Goal: Transaction & Acquisition: Purchase product/service

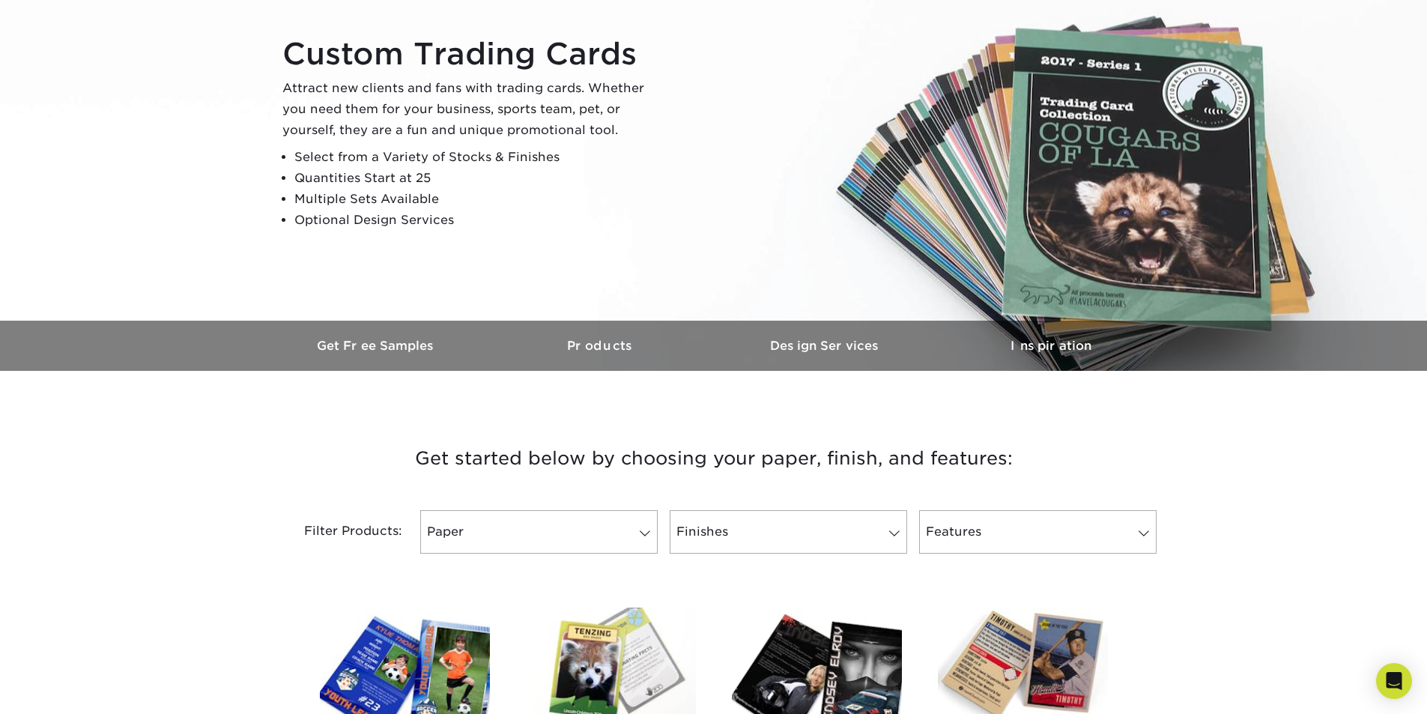
scroll to position [449, 0]
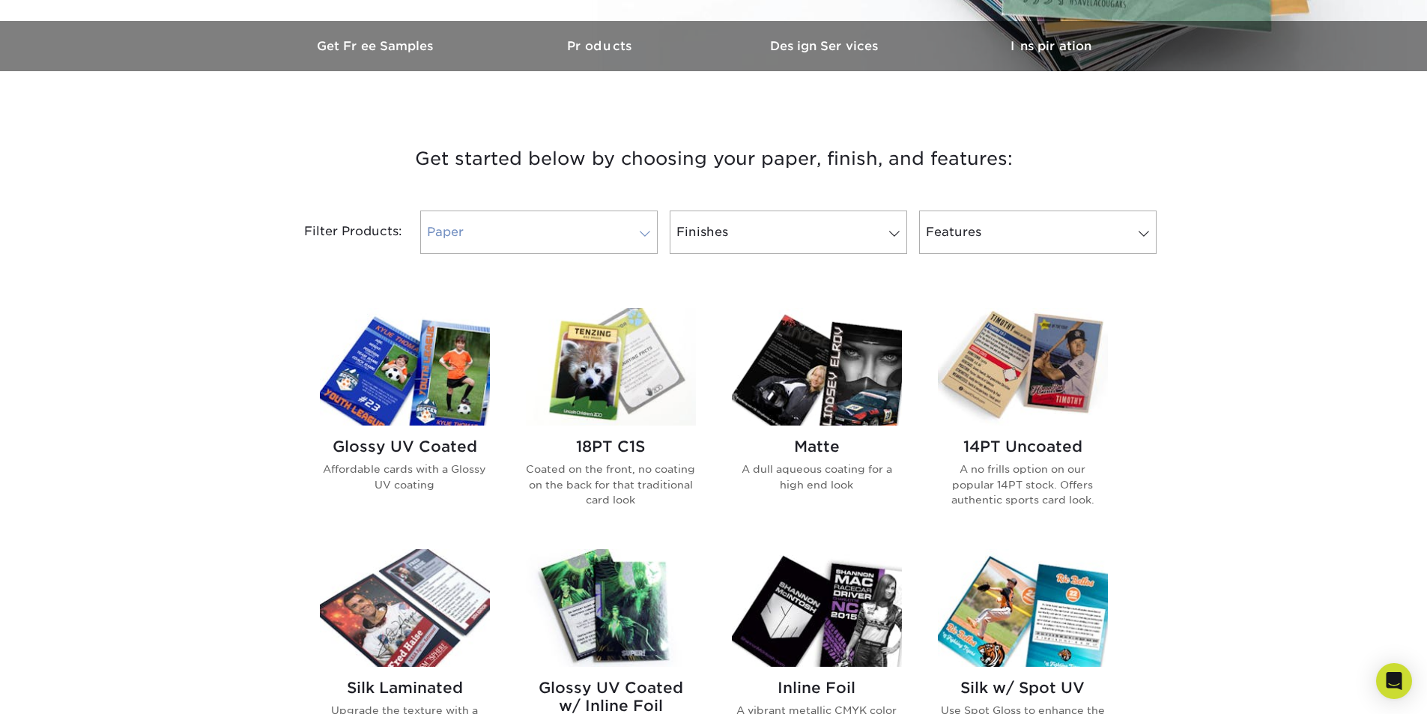
click at [616, 235] on link "Paper" at bounding box center [538, 231] width 237 height 43
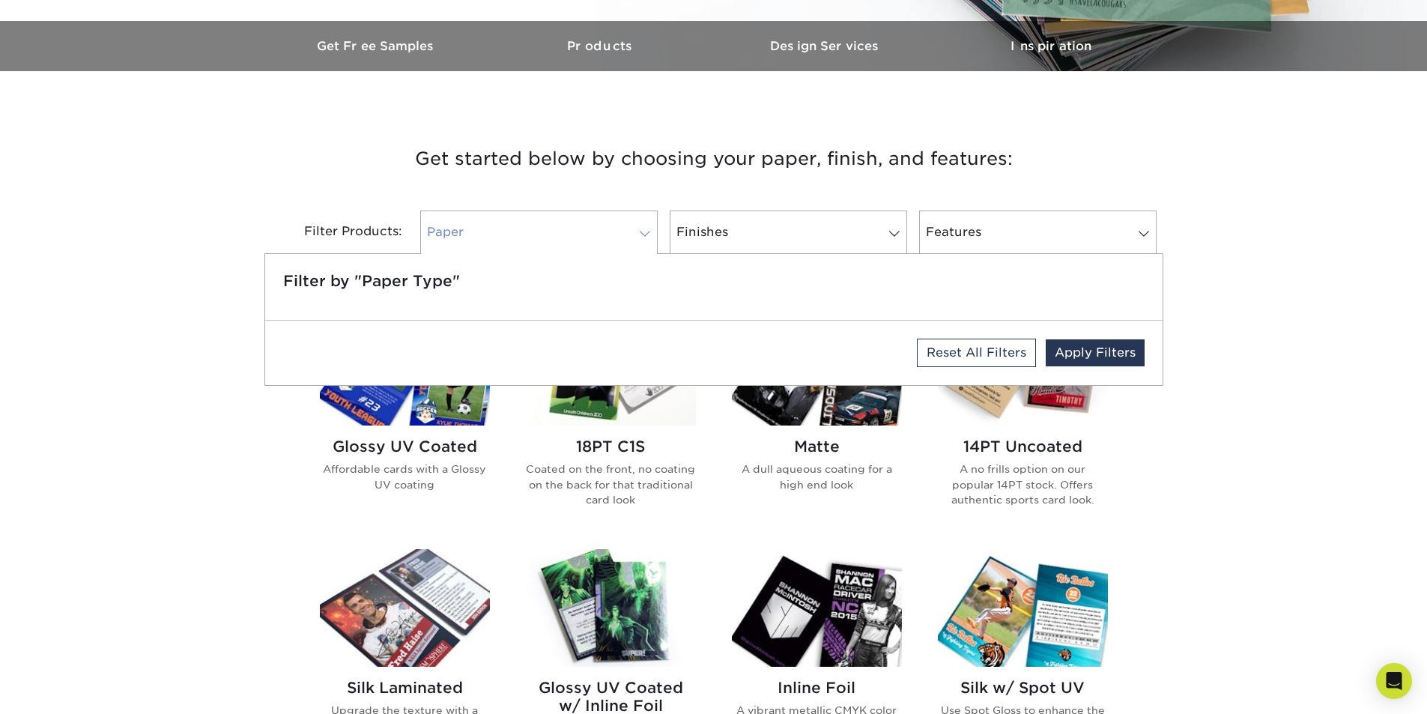
click at [616, 235] on link "Paper" at bounding box center [538, 231] width 237 height 43
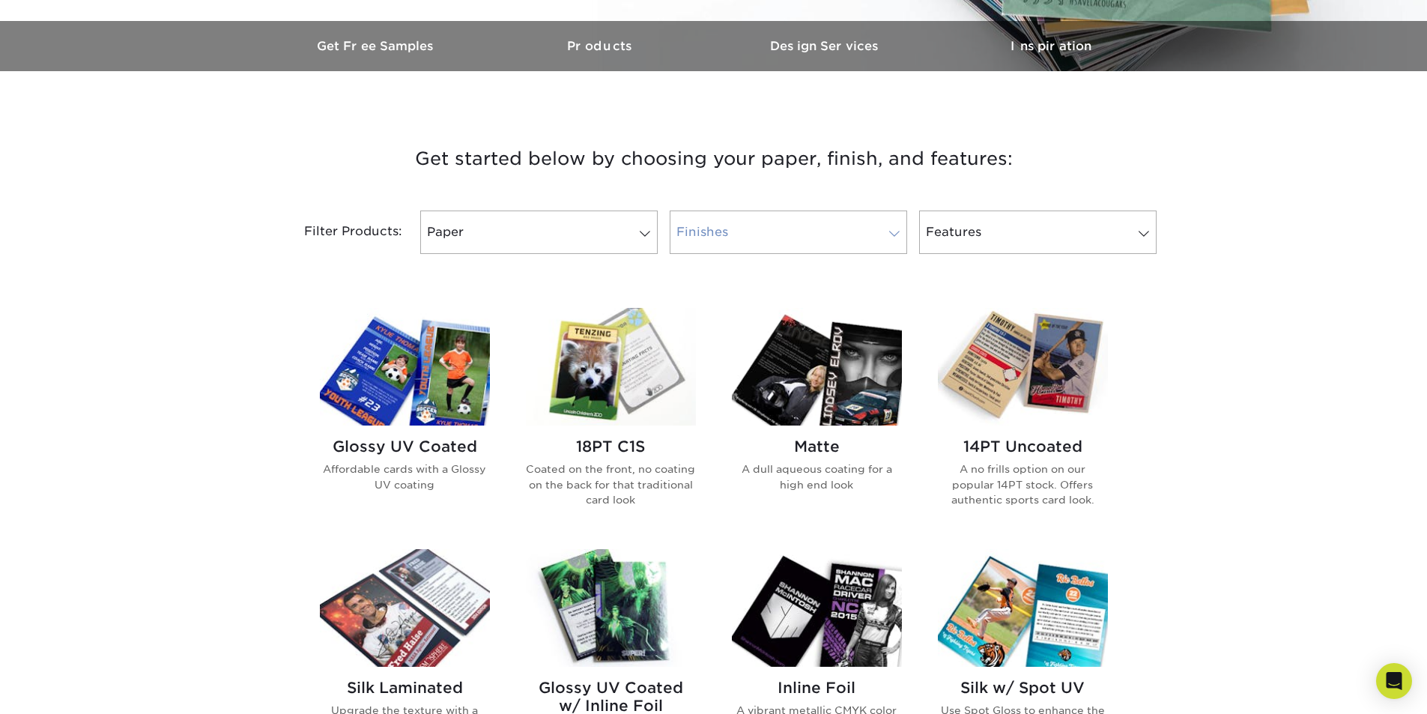
click at [819, 234] on link "Finishes" at bounding box center [788, 231] width 237 height 43
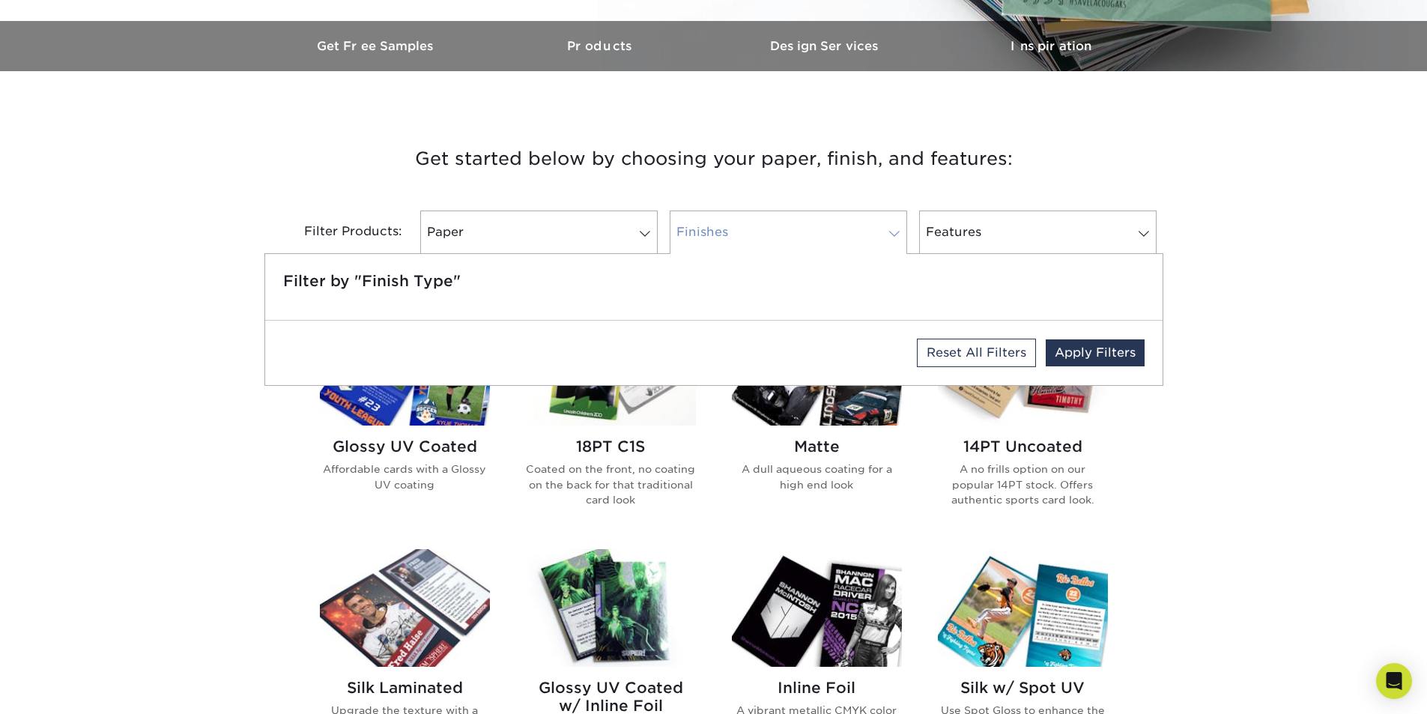
click at [819, 234] on link "Finishes" at bounding box center [788, 231] width 237 height 43
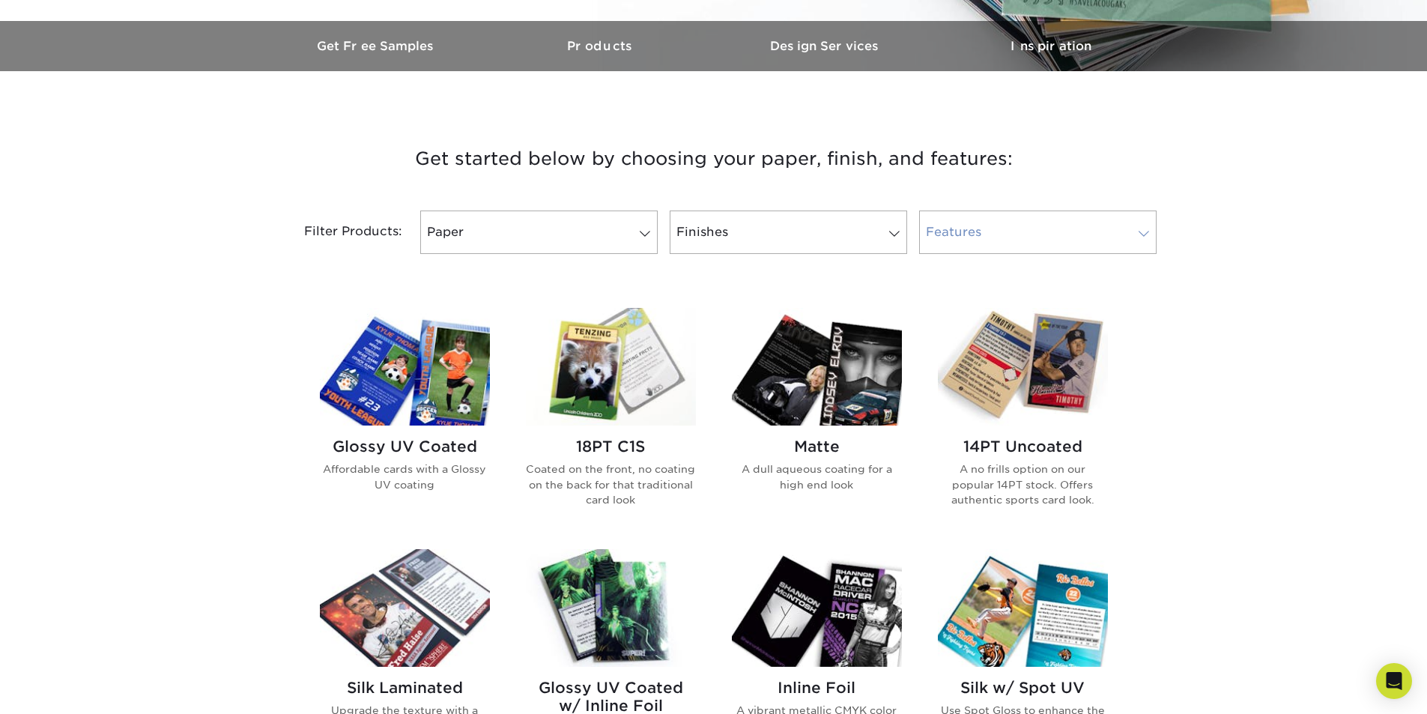
click at [963, 233] on link "Features" at bounding box center [1037, 231] width 237 height 43
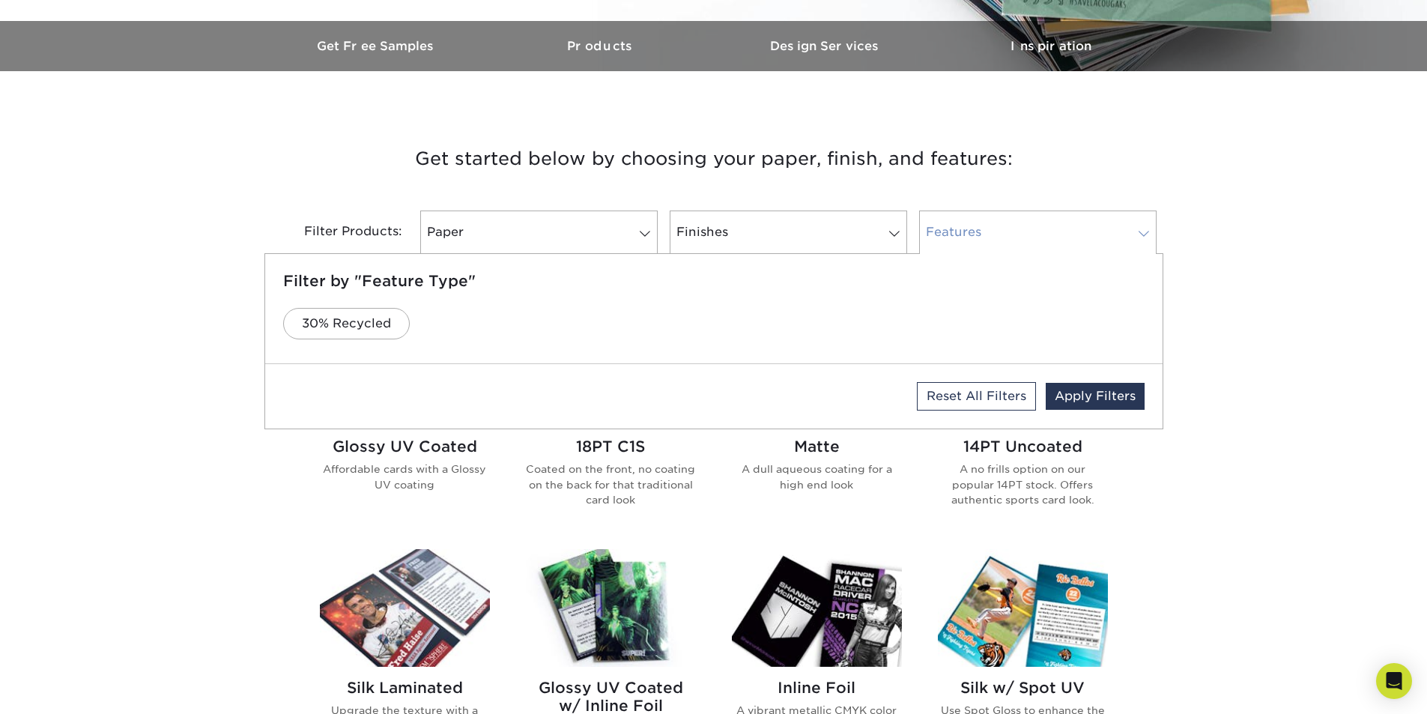
click at [963, 233] on link "Features" at bounding box center [1037, 231] width 237 height 43
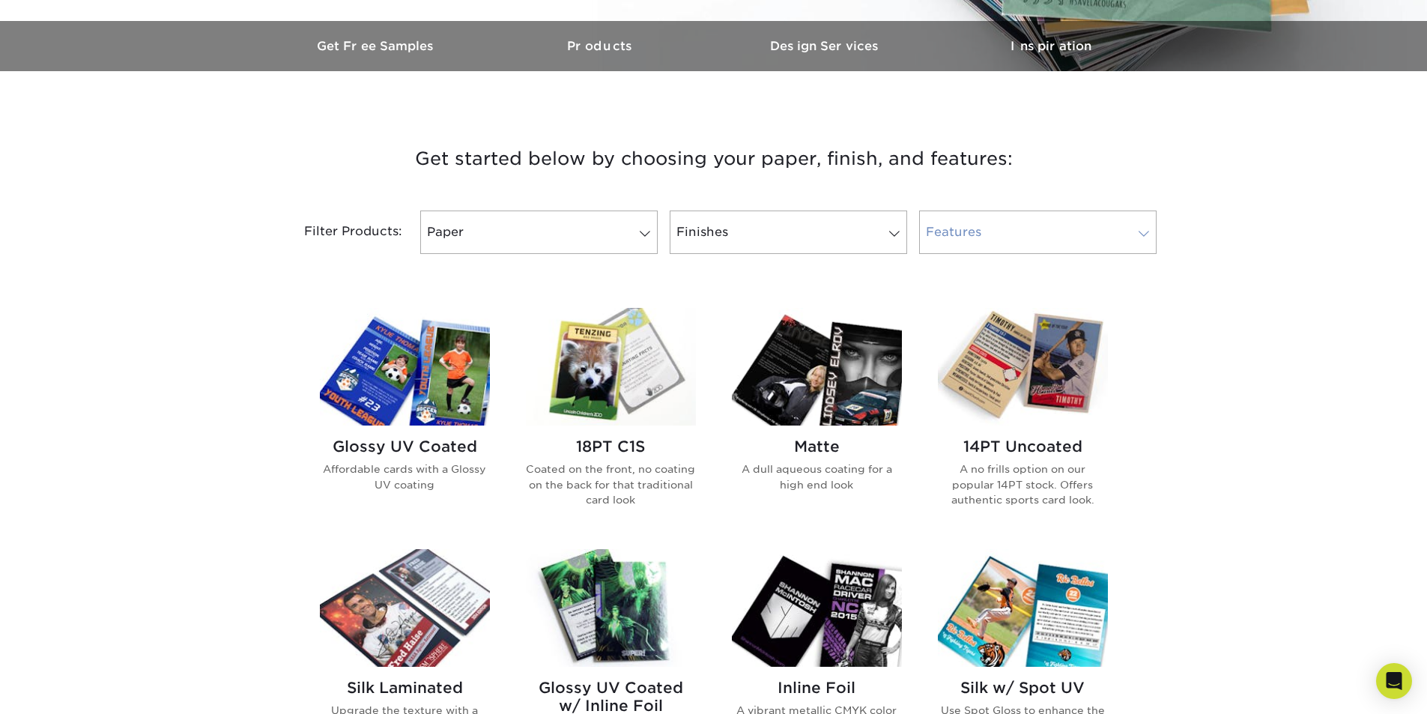
click at [963, 233] on link "Features" at bounding box center [1037, 231] width 237 height 43
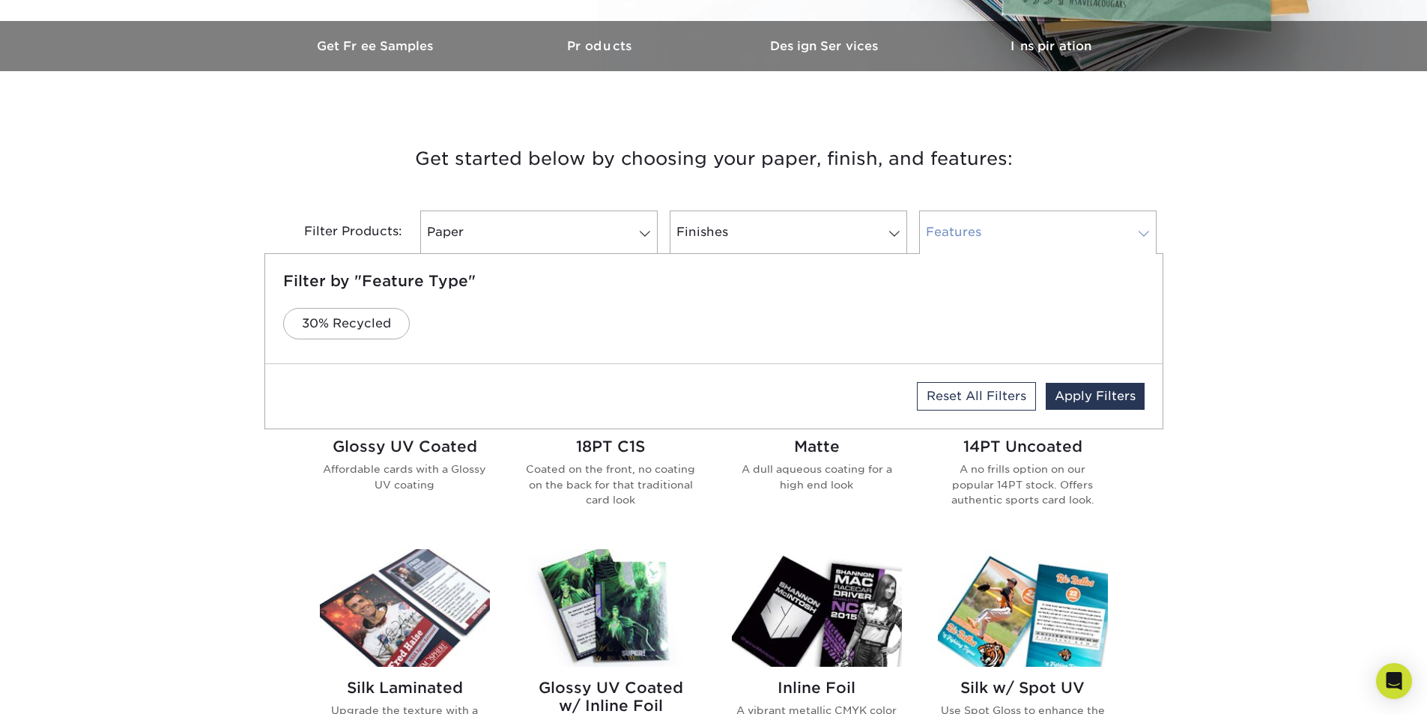
click at [963, 233] on link "Features" at bounding box center [1037, 231] width 237 height 43
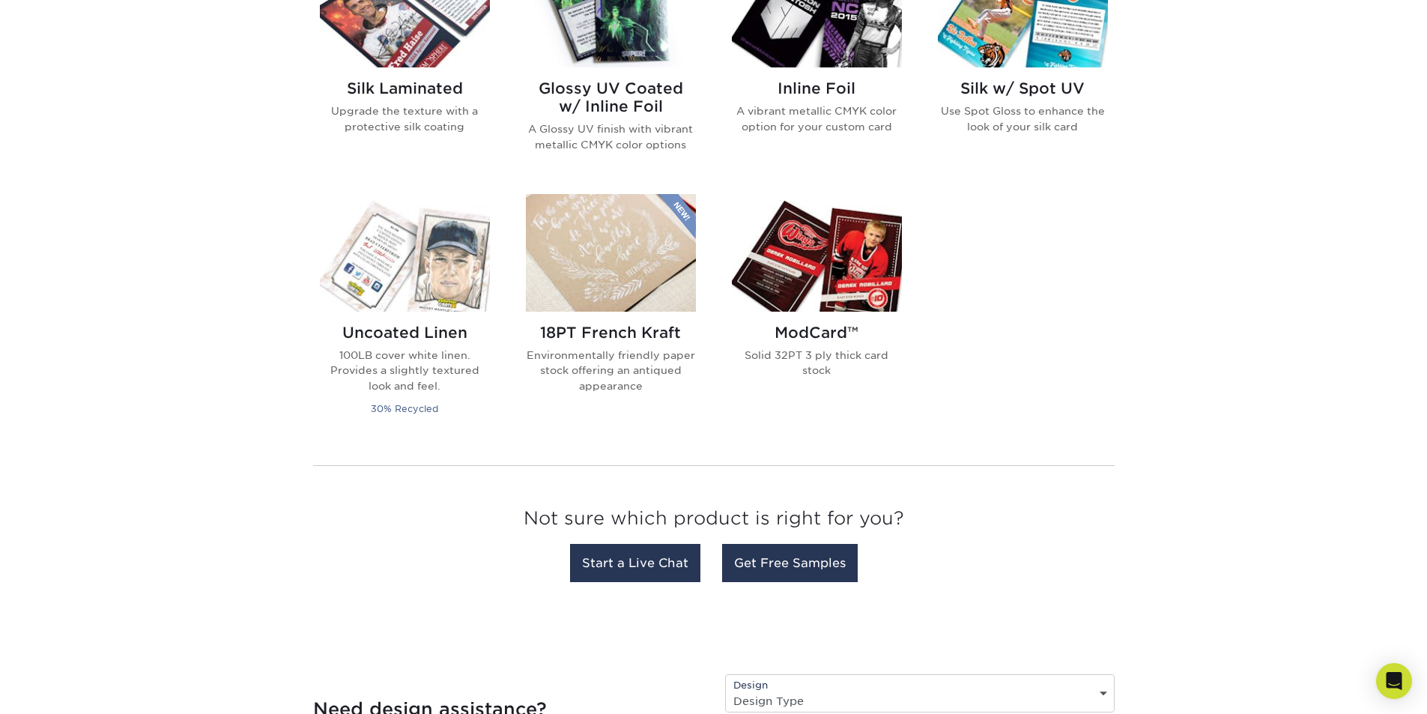
scroll to position [674, 0]
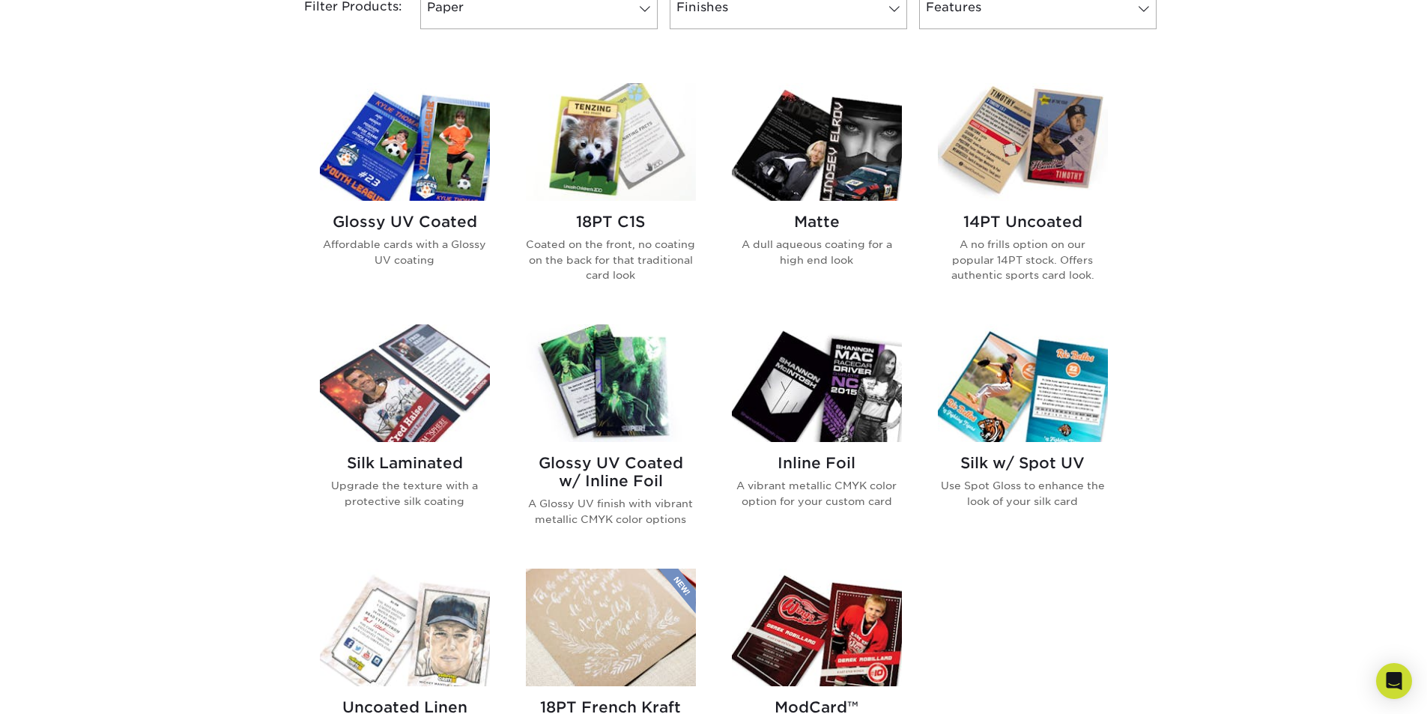
click at [1066, 157] on img at bounding box center [1023, 142] width 170 height 118
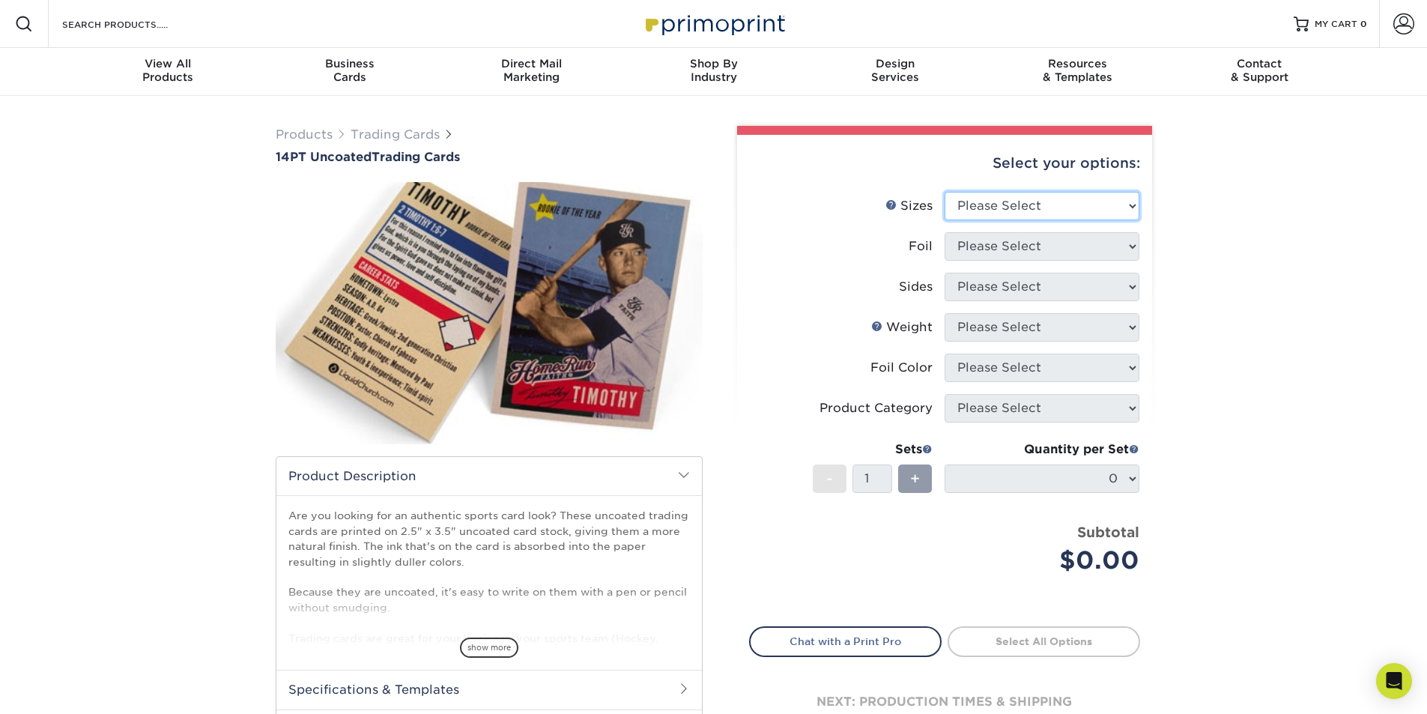
click at [1002, 202] on select "Please Select 2.5" x 3.5"" at bounding box center [1042, 206] width 195 height 28
select select "2.50x3.50"
click at [945, 192] on select "Please Select 2.5" x 3.5"" at bounding box center [1042, 206] width 195 height 28
click at [1011, 246] on select "Please Select Yes No" at bounding box center [1042, 246] width 195 height 28
select select "0"
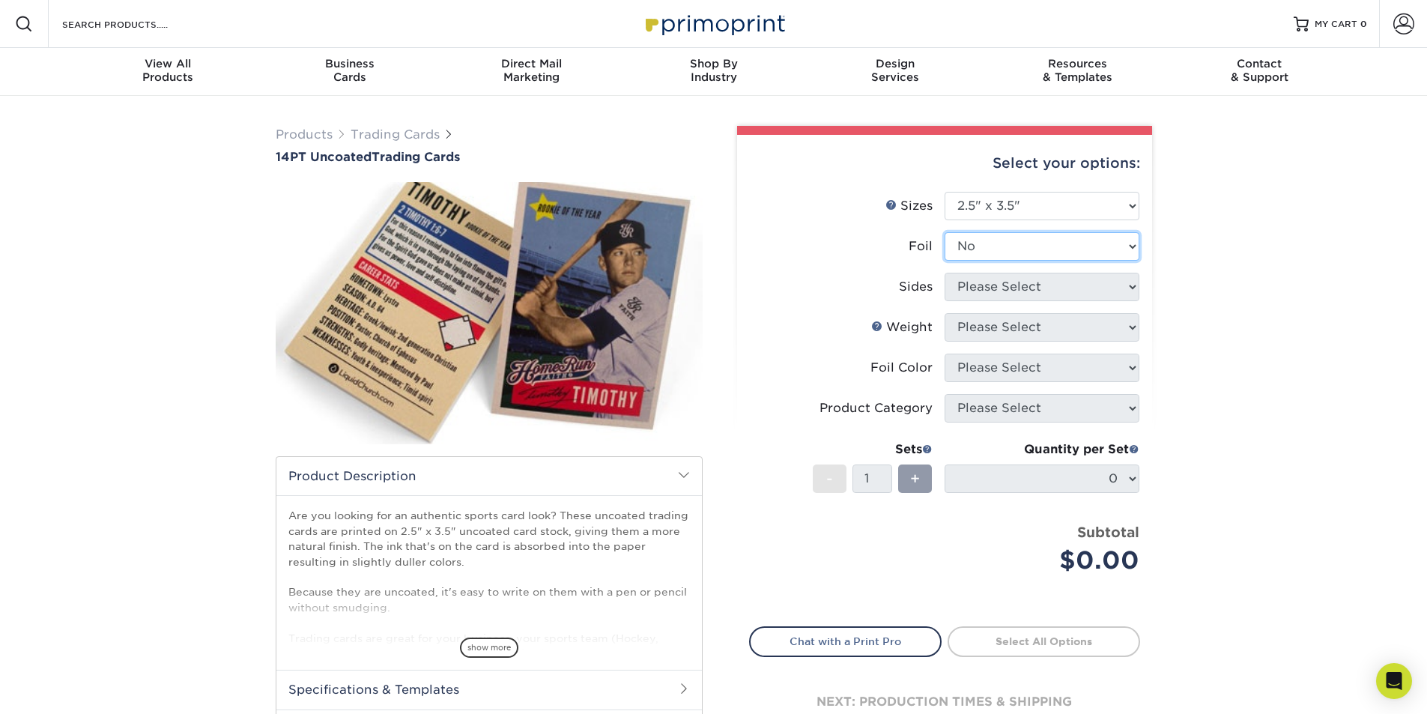
click at [945, 232] on select "Please Select Yes No" at bounding box center [1042, 246] width 195 height 28
click at [1006, 288] on select "Please Select Print Both Sides Print Front Only" at bounding box center [1042, 287] width 195 height 28
select select "13abbda7-1d64-4f25-8bb2-c179b224825d"
click at [945, 273] on select "Please Select Print Both Sides Print Front Only" at bounding box center [1042, 287] width 195 height 28
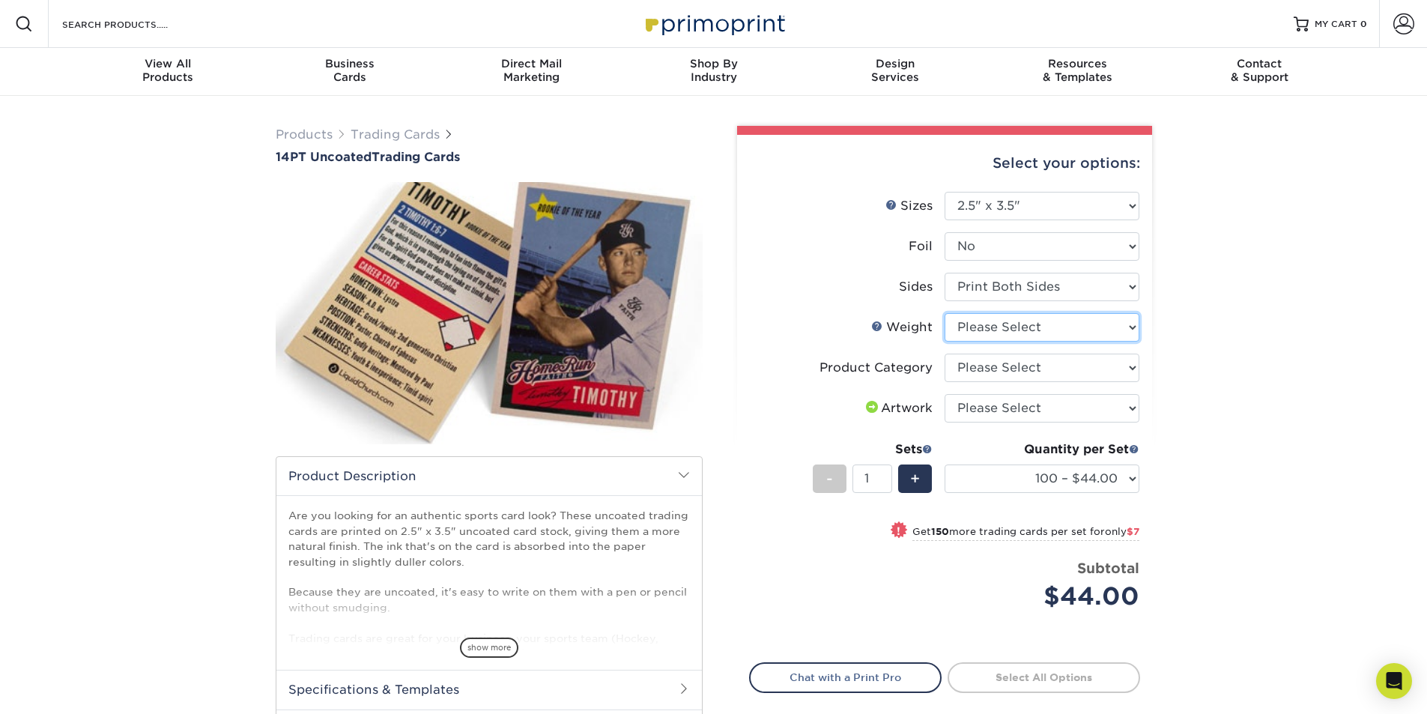
click at [993, 330] on select "Please Select 14PT Uncoated" at bounding box center [1042, 327] width 195 height 28
select select "14PT Uncoated"
click at [945, 313] on select "Please Select 14PT Uncoated" at bounding box center [1042, 327] width 195 height 28
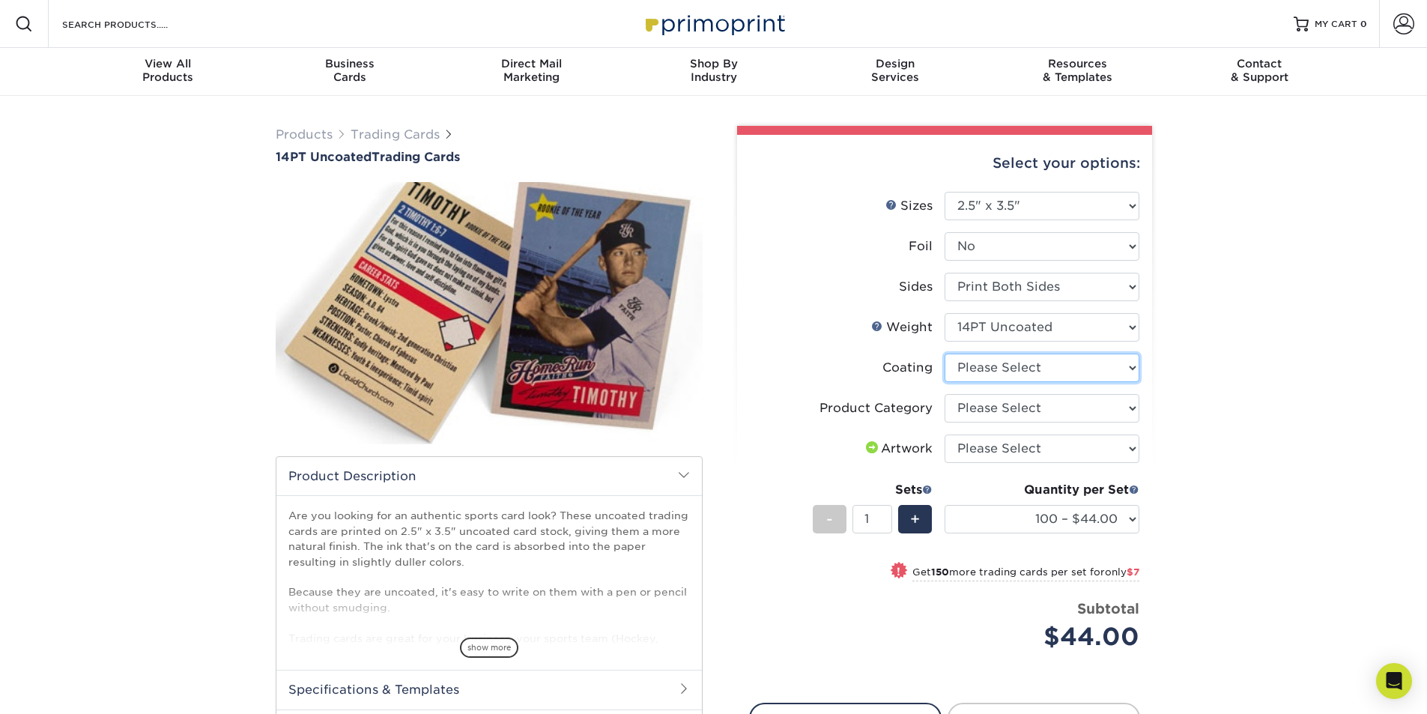
click at [1010, 370] on select at bounding box center [1042, 368] width 195 height 28
select select "3e7618de-abca-4bda-9f97-8b9129e913d8"
click at [945, 354] on select at bounding box center [1042, 368] width 195 height 28
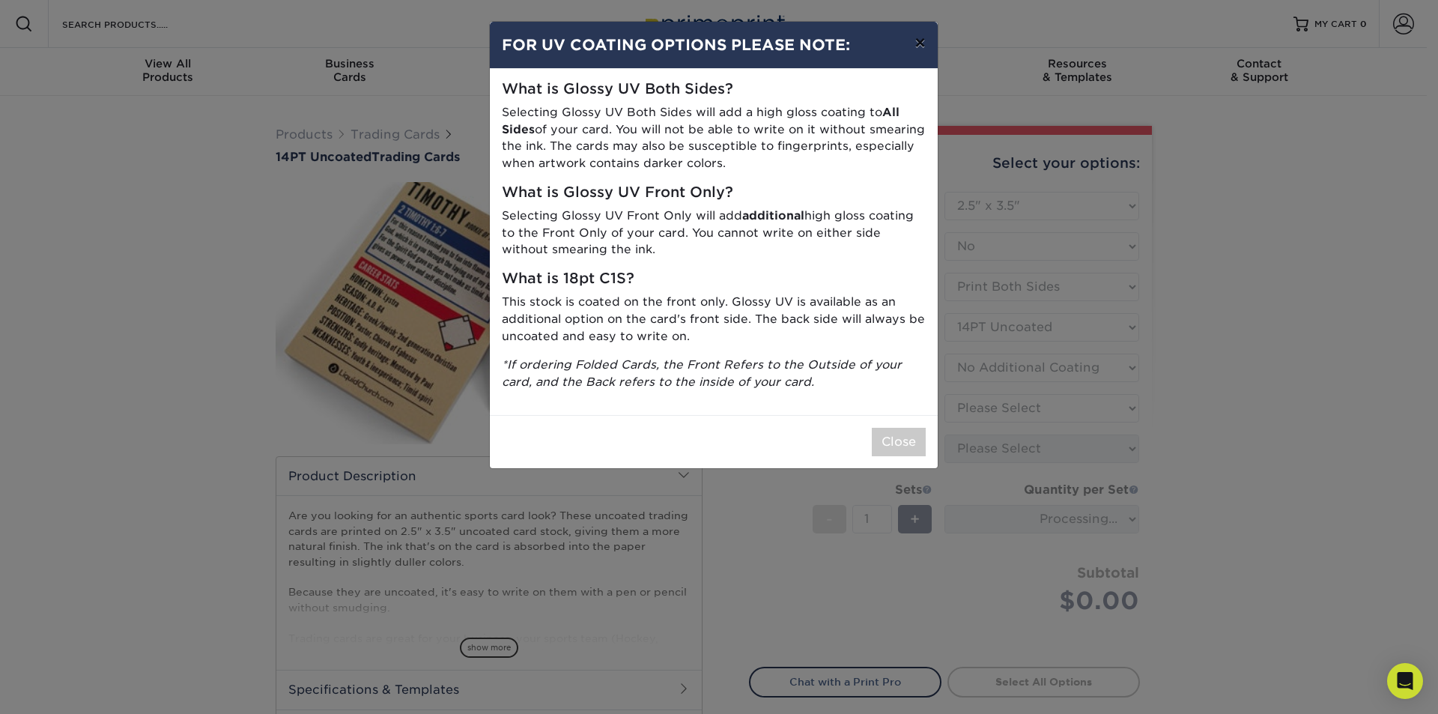
click at [916, 41] on button "×" at bounding box center [920, 43] width 34 height 42
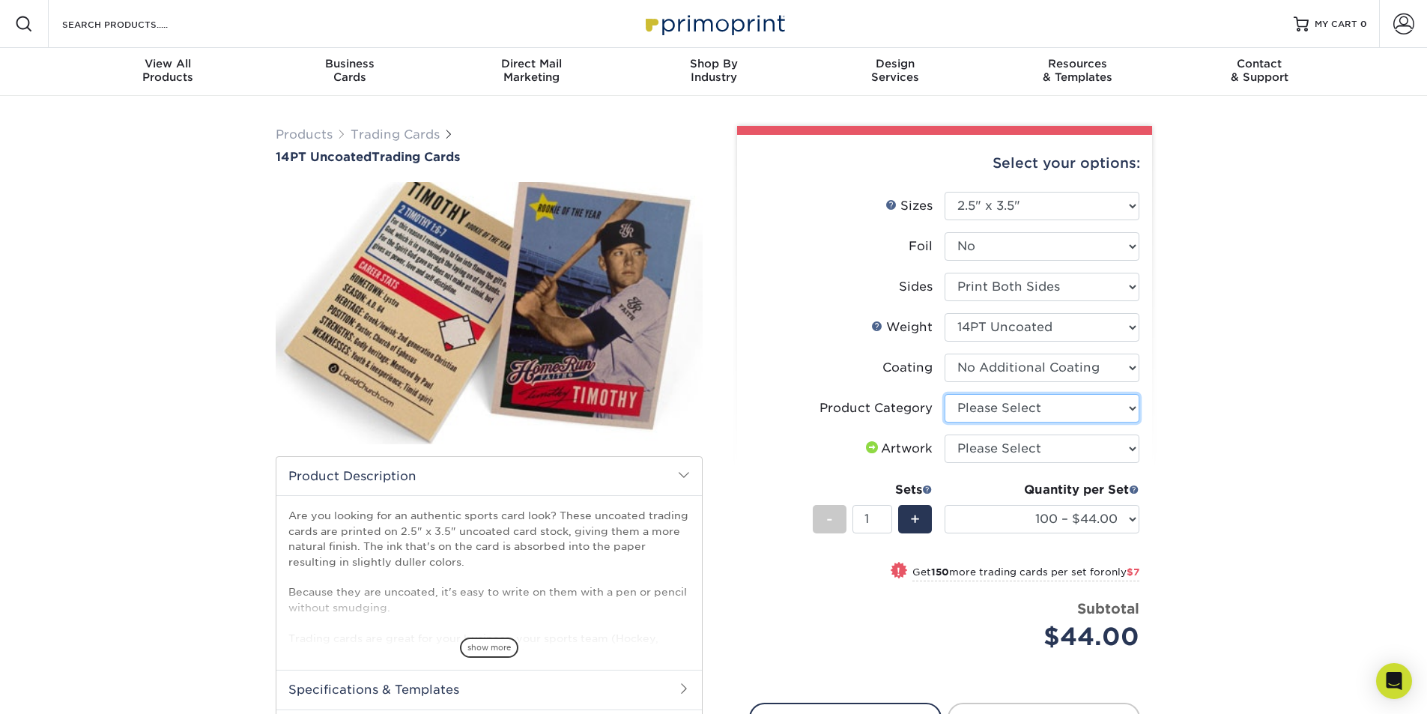
click at [993, 407] on select "Please Select Trading Cards" at bounding box center [1042, 408] width 195 height 28
select select "c2f9bce9-36c2-409d-b101-c29d9d031e18"
click at [945, 394] on select "Please Select Trading Cards" at bounding box center [1042, 408] width 195 height 28
click at [1019, 454] on select "Please Select I will upload files I need a design - $100" at bounding box center [1042, 448] width 195 height 28
select select "upload"
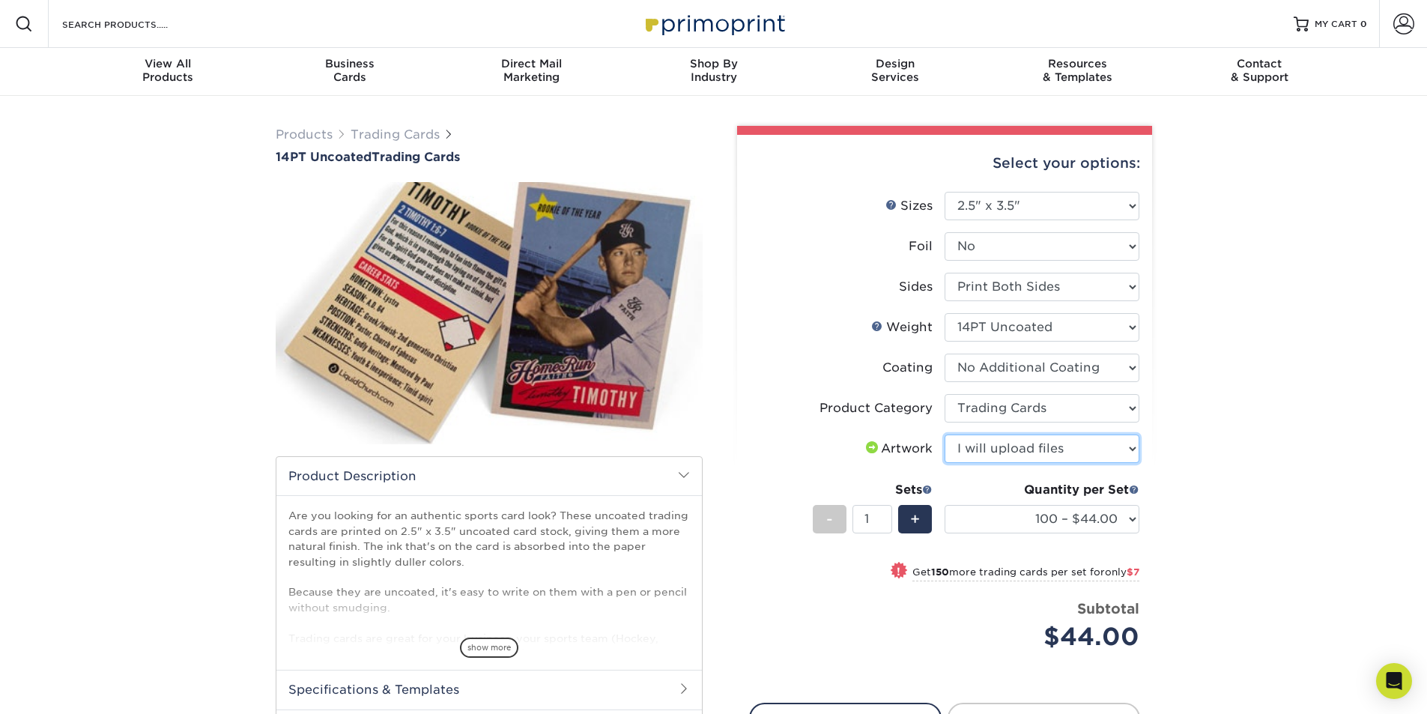
click at [945, 434] on select "Please Select I will upload files I need a design - $100" at bounding box center [1042, 448] width 195 height 28
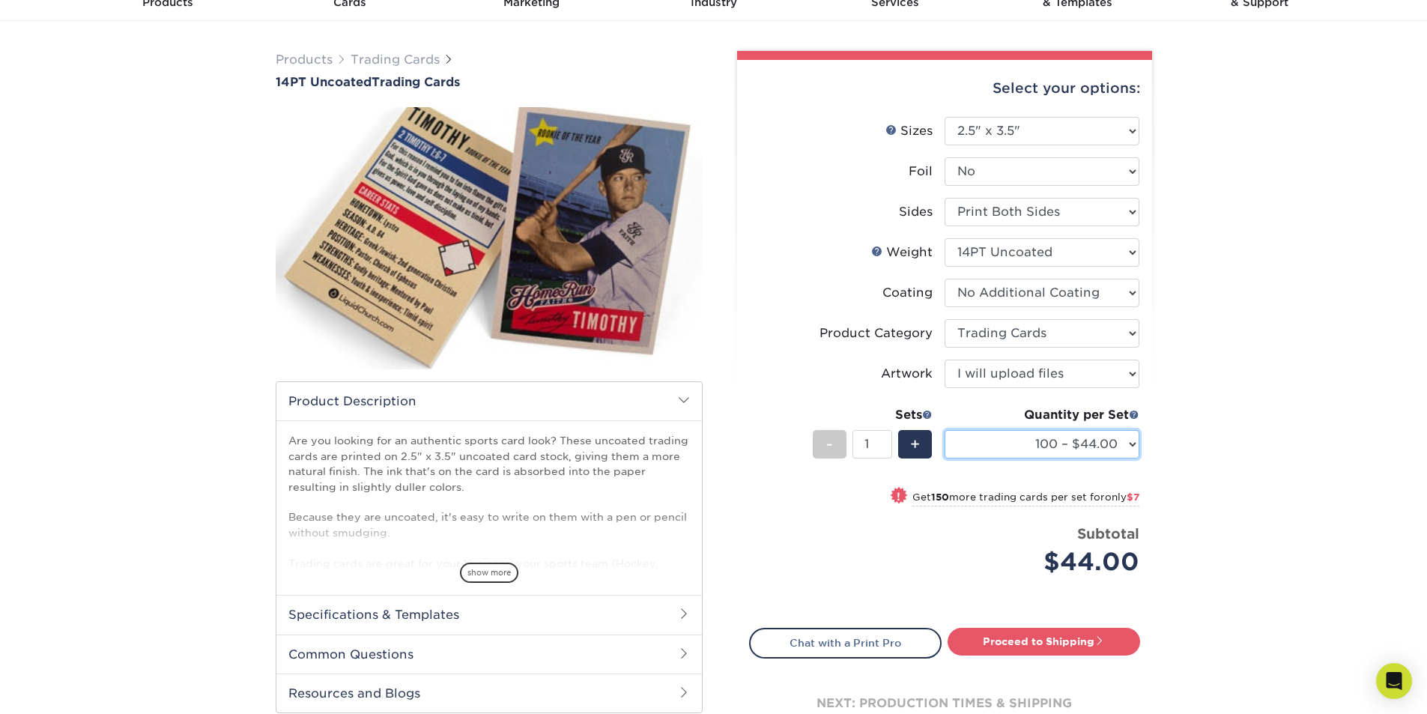
click at [1034, 450] on select "100 – $44.00 250 – $51.00 500 – $54.00 1000 – $78.00 2500 – $148.00 5000 – $198…" at bounding box center [1042, 444] width 195 height 28
click at [1033, 449] on select "100 – $44.00 250 – $51.00 500 – $54.00 1000 – $78.00 2500 – $148.00 5000 – $198…" at bounding box center [1042, 444] width 195 height 28
click at [1136, 414] on span at bounding box center [1134, 414] width 10 height 10
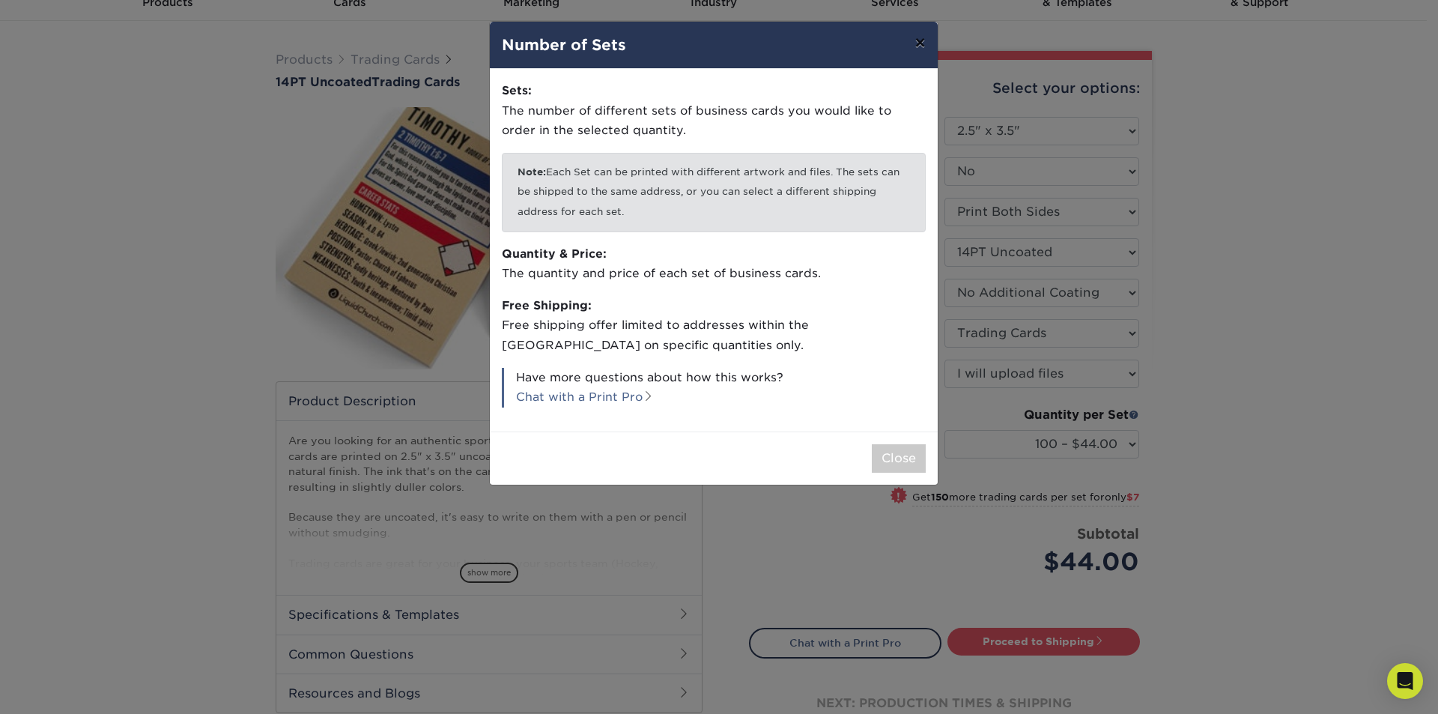
click at [921, 46] on button "×" at bounding box center [920, 43] width 34 height 42
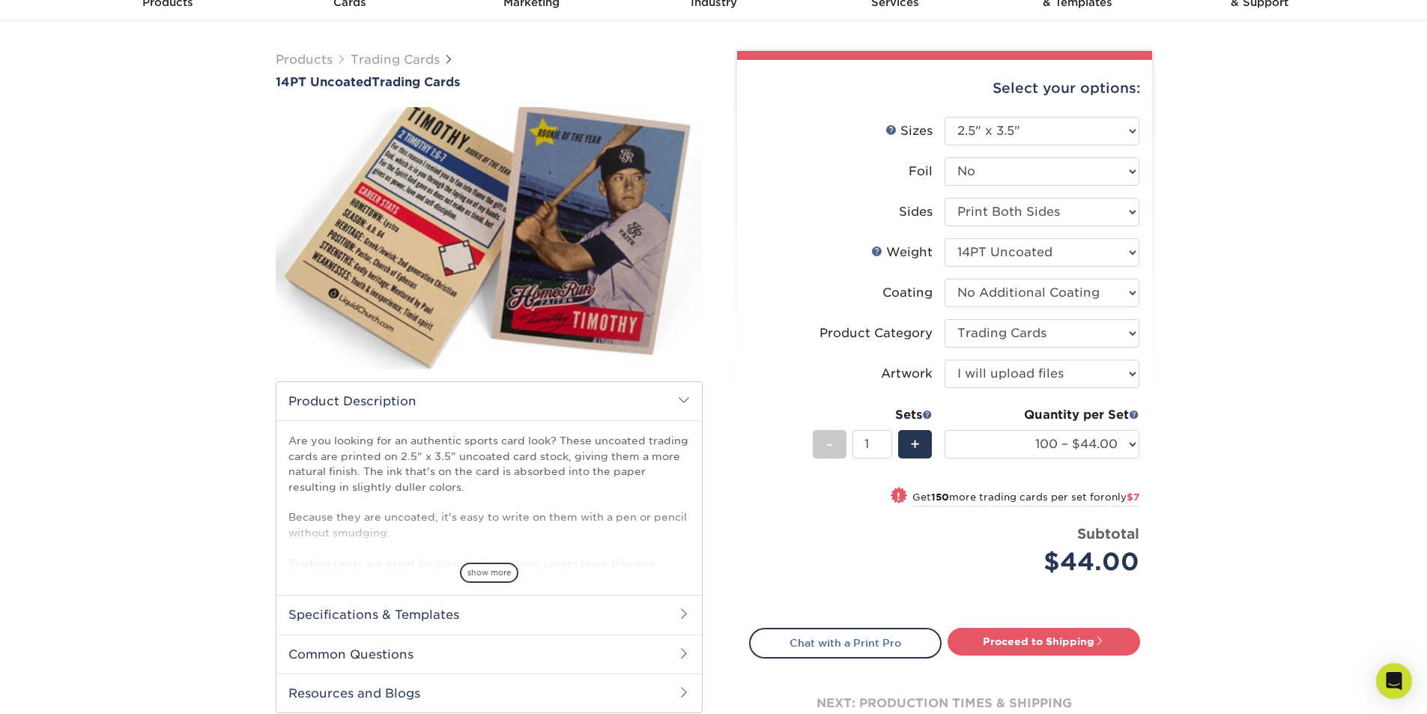
scroll to position [225, 0]
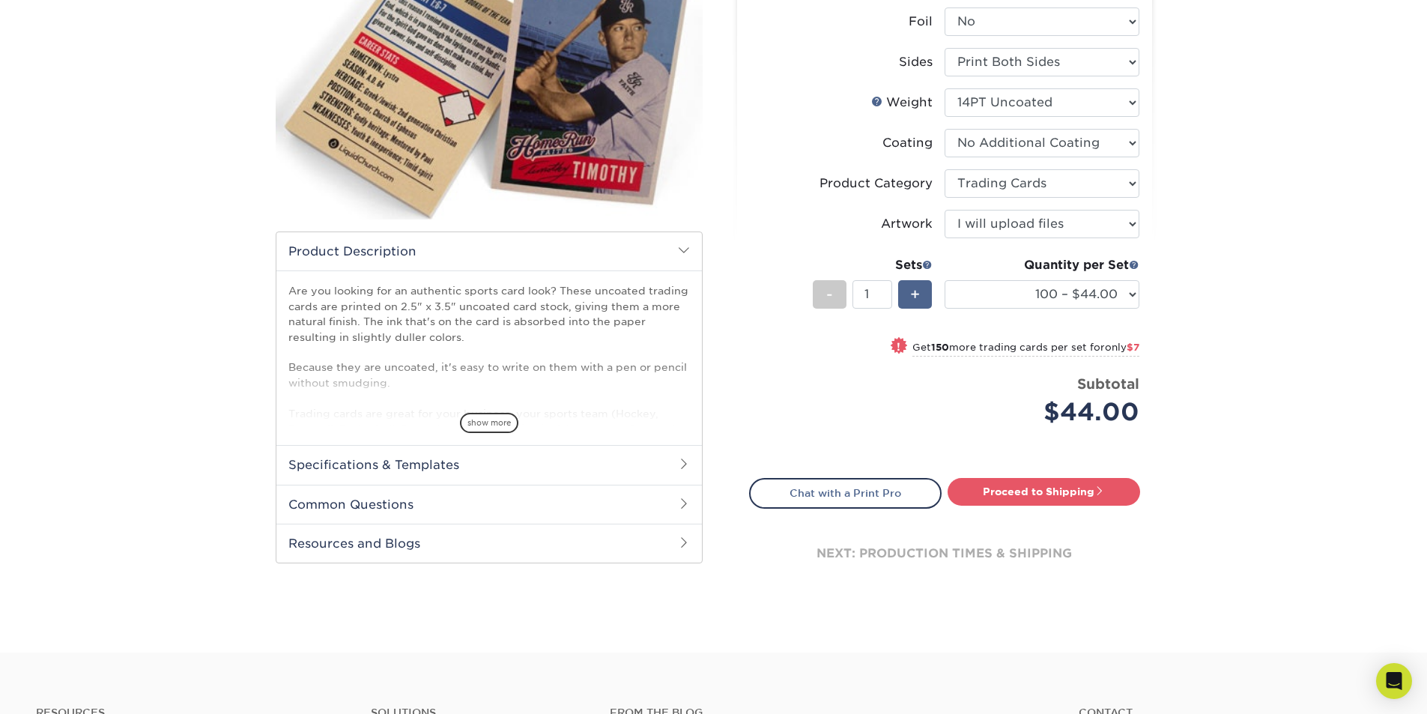
click at [918, 291] on span "+" at bounding box center [915, 294] width 10 height 22
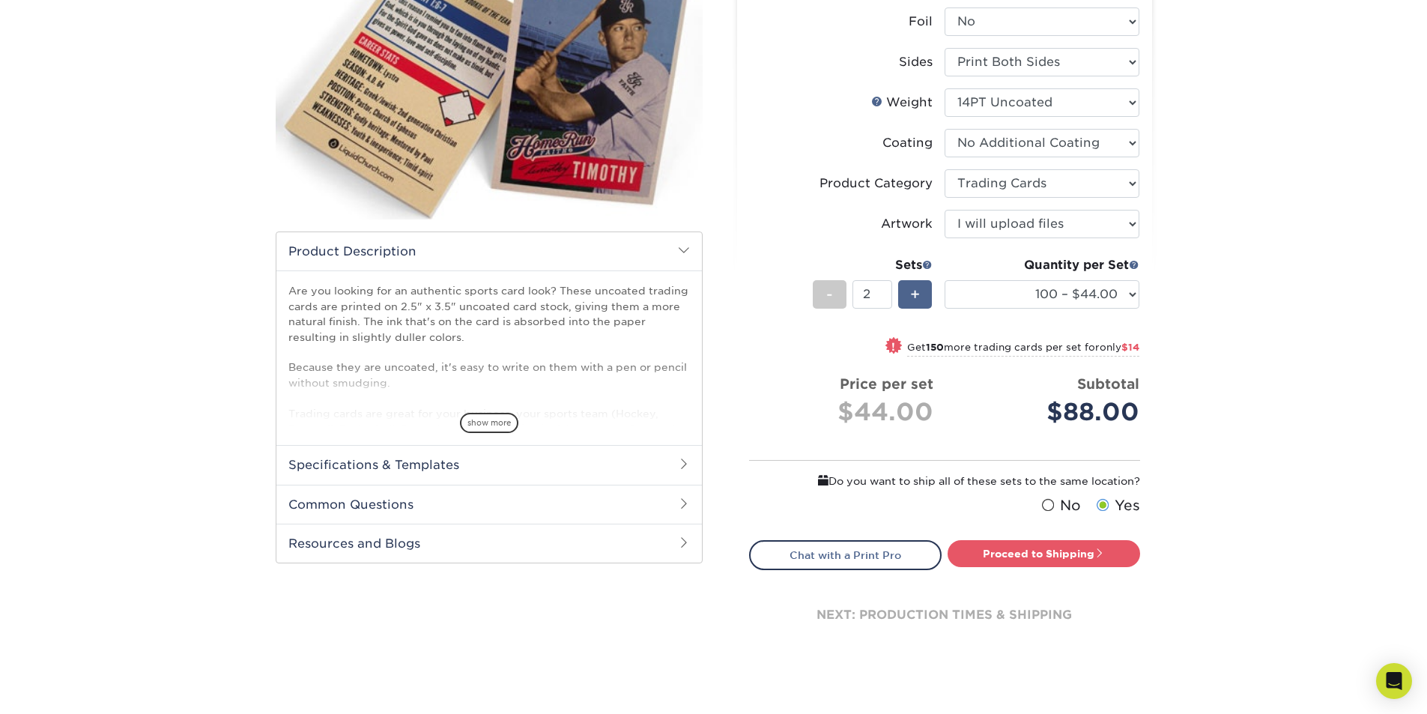
click at [918, 291] on span "+" at bounding box center [915, 294] width 10 height 22
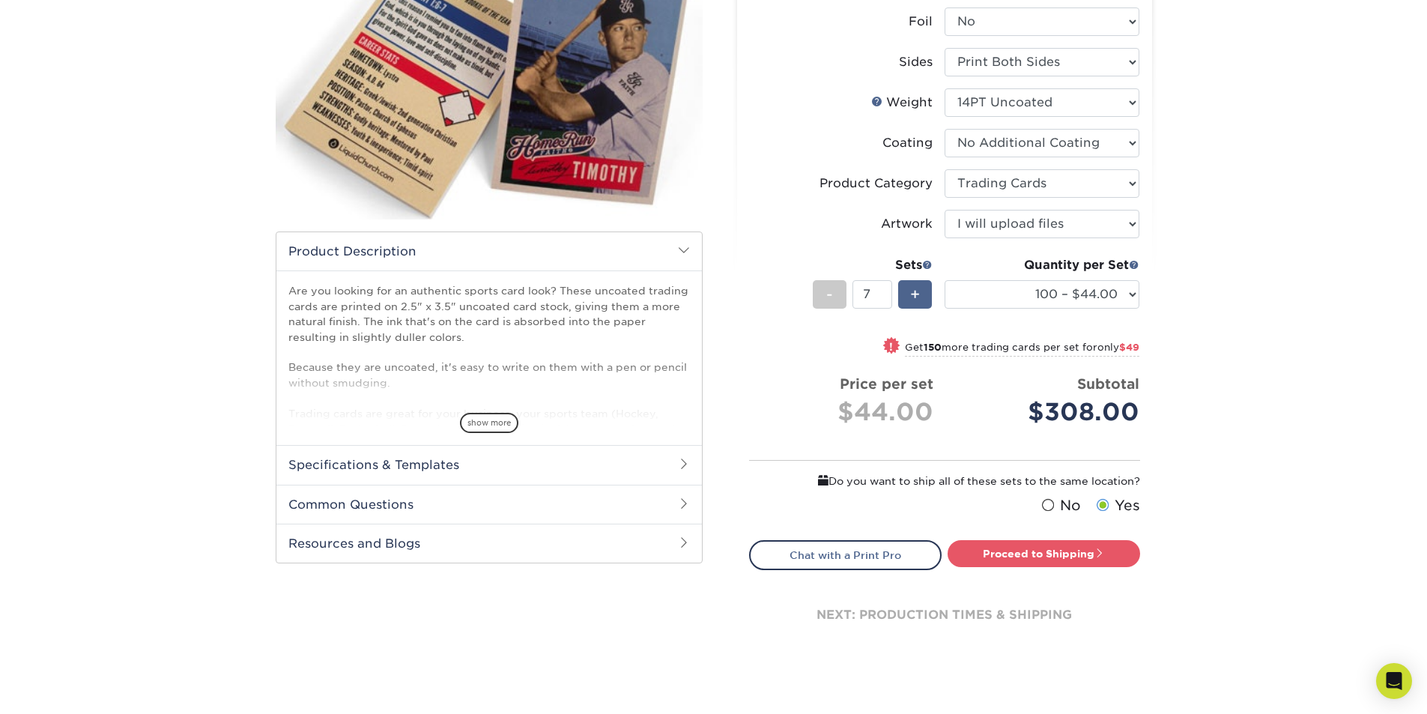
click at [918, 291] on span "+" at bounding box center [915, 294] width 10 height 22
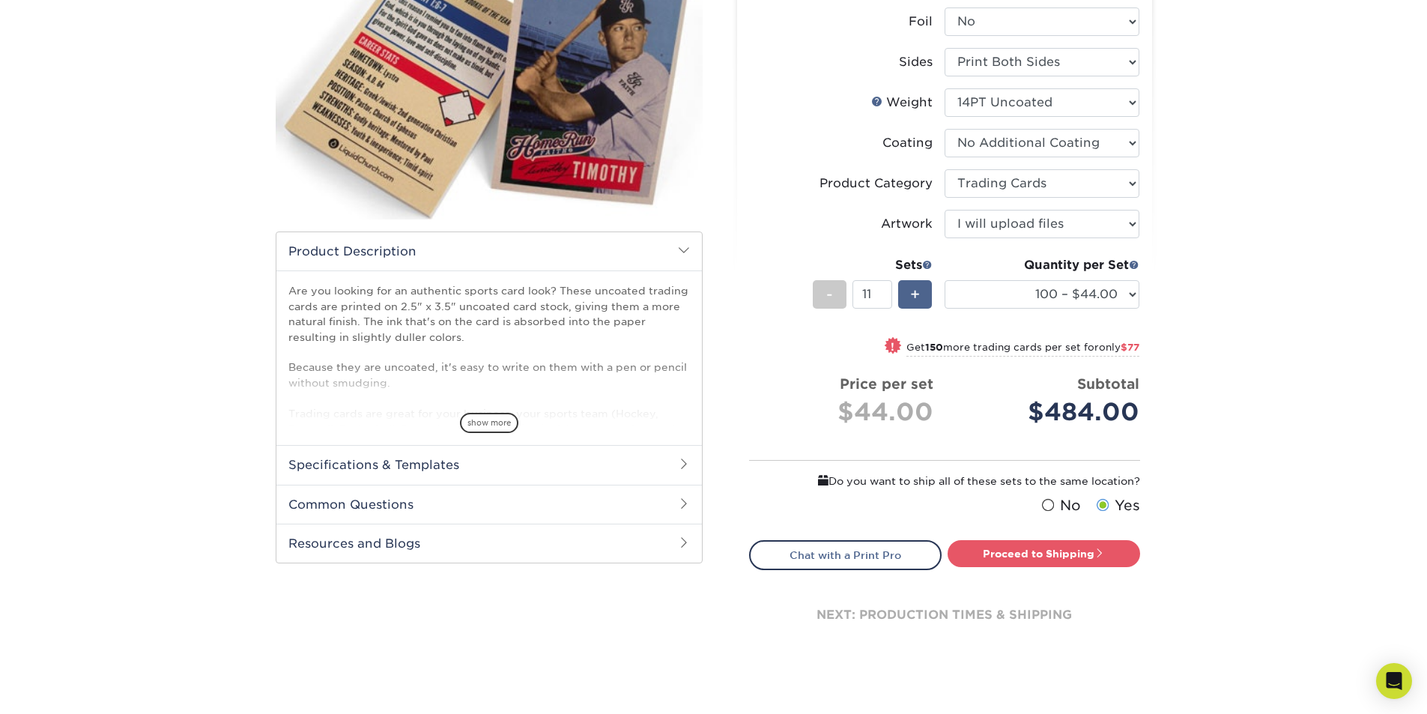
type input "12"
click at [1128, 294] on select "100 – $44.00 250 – $51.00 500 – $54.00 1000 – $78.00 2500 – $148.00 5000 – $198…" at bounding box center [1042, 294] width 195 height 28
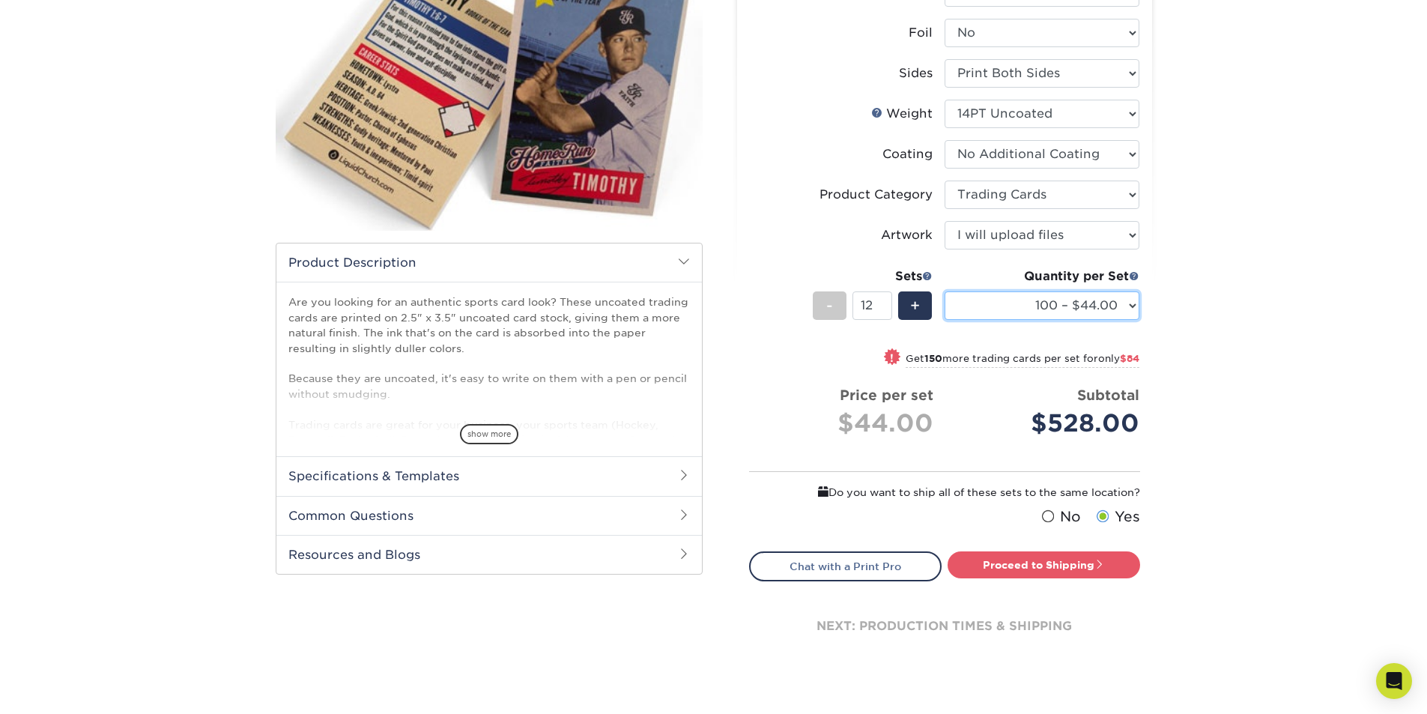
scroll to position [0, 0]
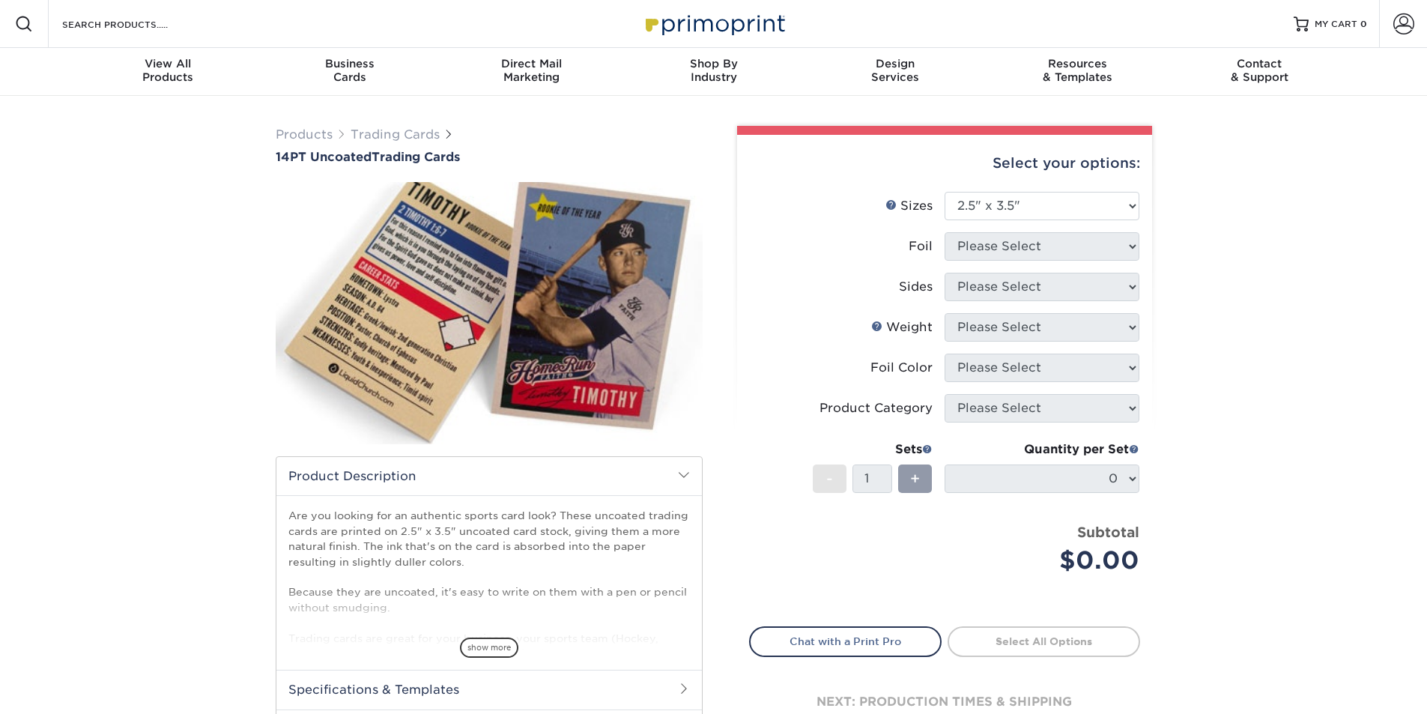
select select "2.50x3.50"
